Goal: Transaction & Acquisition: Purchase product/service

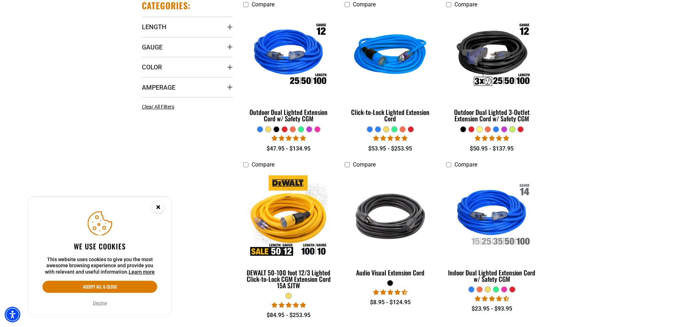
scroll to position [214, 0]
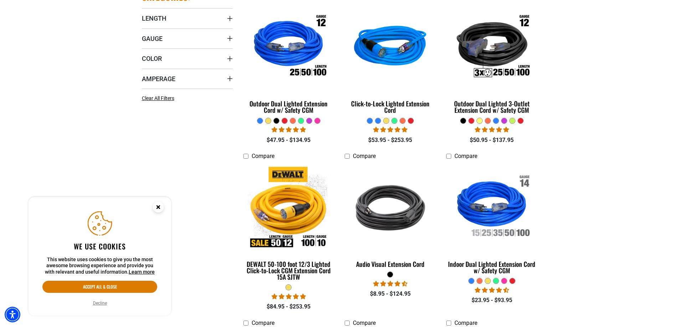
click at [157, 206] on icon "Close this option" at bounding box center [158, 207] width 2 height 2
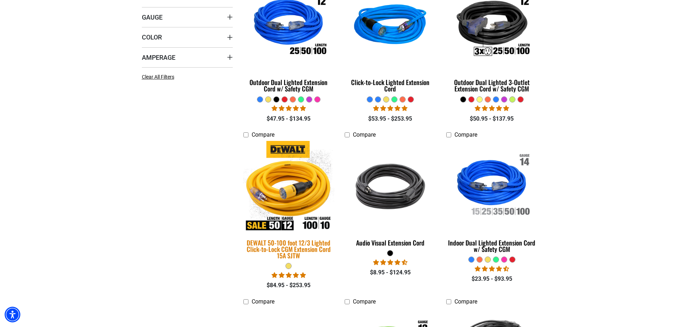
scroll to position [241, 0]
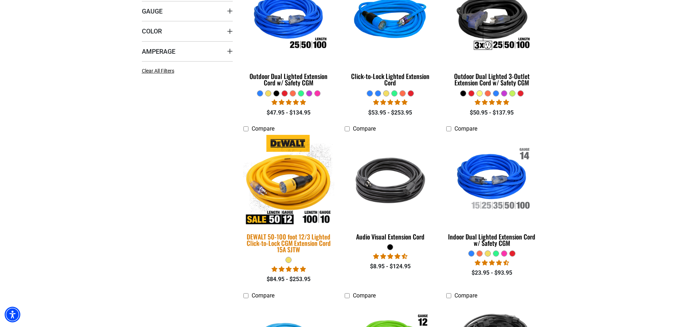
click at [297, 226] on link "DEWALT 50-100 foot 12/3 Lighted Click-to-Lock CGM Extension Cord 15A SJTW" at bounding box center [288, 196] width 91 height 121
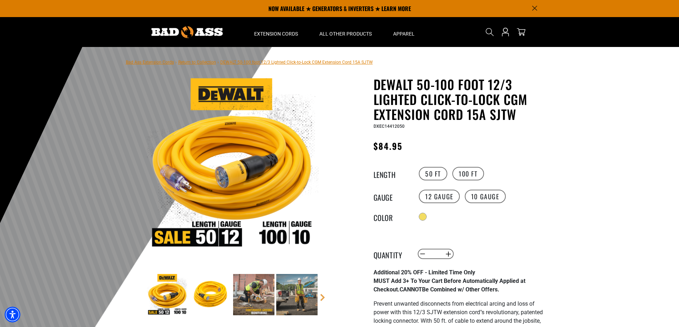
click at [224, 168] on img at bounding box center [233, 164] width 172 height 172
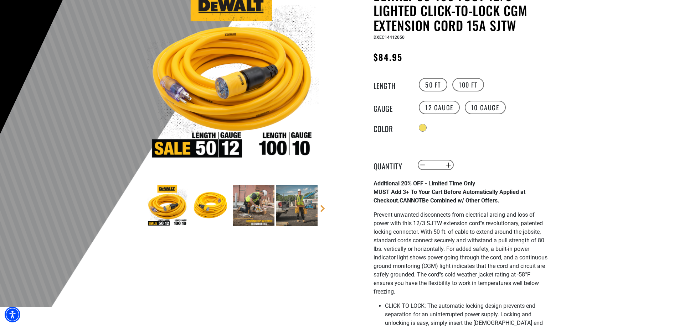
scroll to position [107, 0]
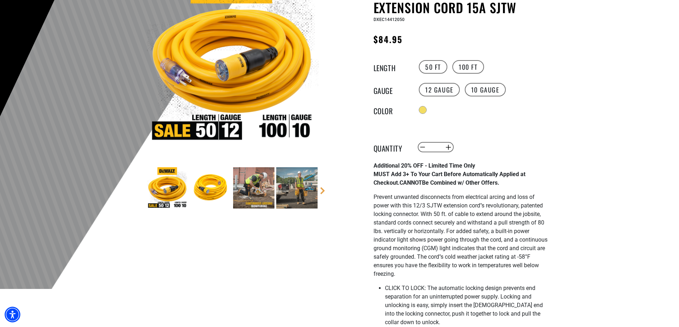
click at [248, 195] on img at bounding box center [253, 187] width 41 height 41
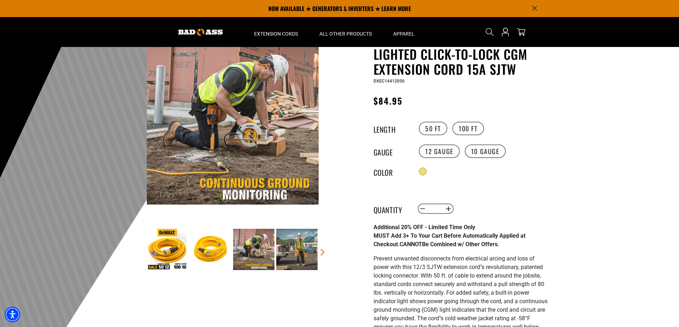
scroll to position [36, 0]
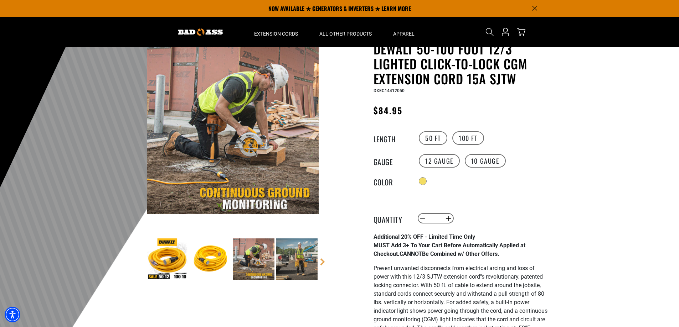
click at [297, 254] on img at bounding box center [296, 259] width 41 height 41
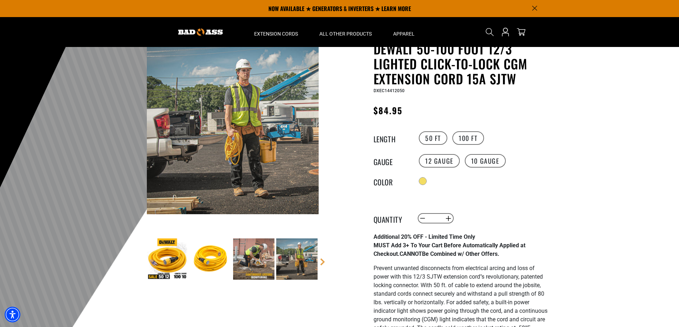
click at [251, 255] on img at bounding box center [253, 259] width 41 height 41
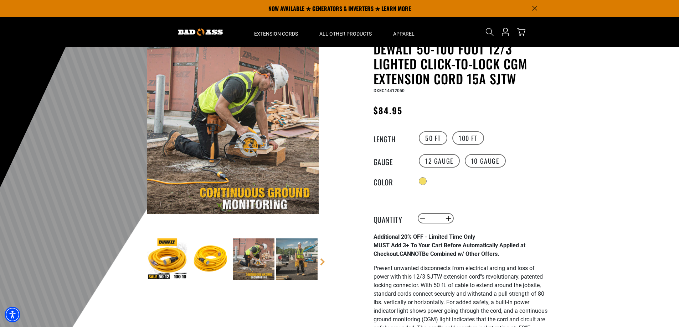
click at [204, 255] on img at bounding box center [210, 259] width 41 height 41
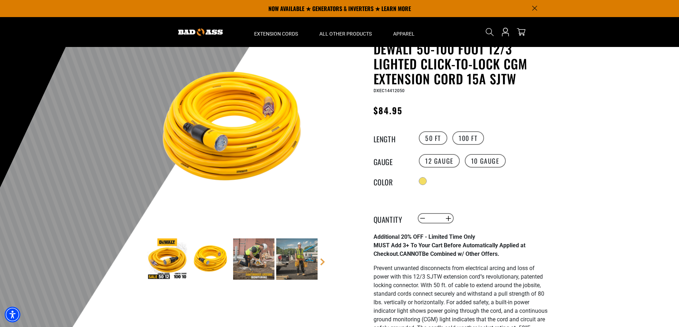
click at [155, 264] on img at bounding box center [167, 259] width 41 height 41
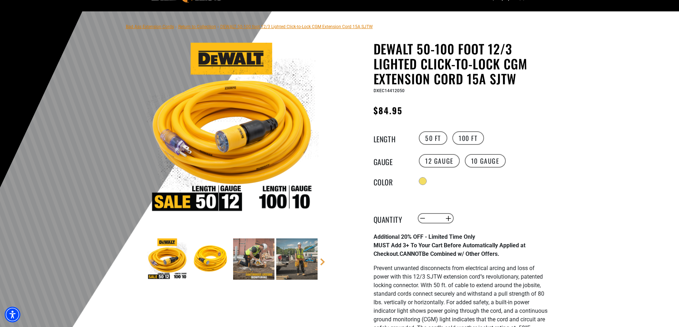
scroll to position [0, 0]
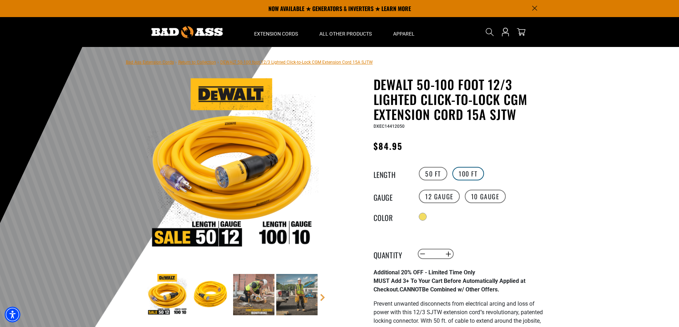
click at [467, 173] on label "100 FT" at bounding box center [468, 174] width 32 height 14
click at [486, 193] on label "10 Gauge" at bounding box center [485, 197] width 41 height 14
click at [441, 197] on label "12 Gauge" at bounding box center [439, 197] width 41 height 14
click at [429, 172] on label "50 FT" at bounding box center [433, 174] width 29 height 14
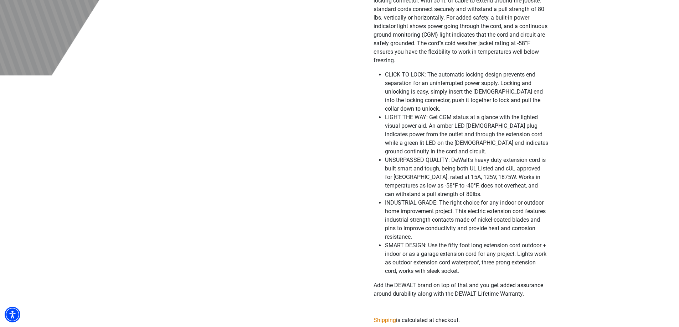
scroll to position [534, 0]
